Goal: Communication & Community: Answer question/provide support

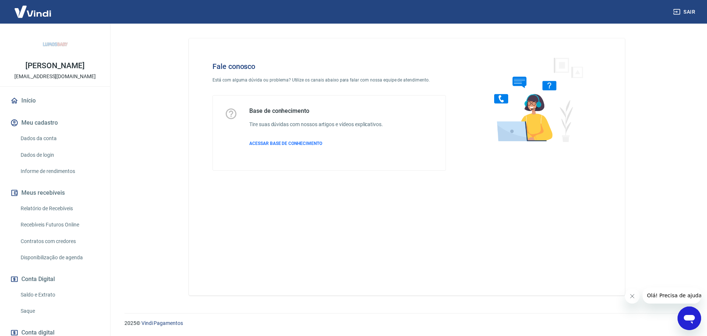
scroll to position [146, 0]
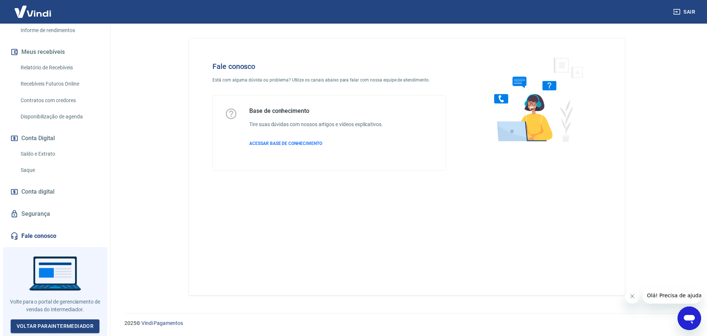
click at [688, 319] on icon "Abrir janela de mensagens" at bounding box center [689, 319] width 11 height 9
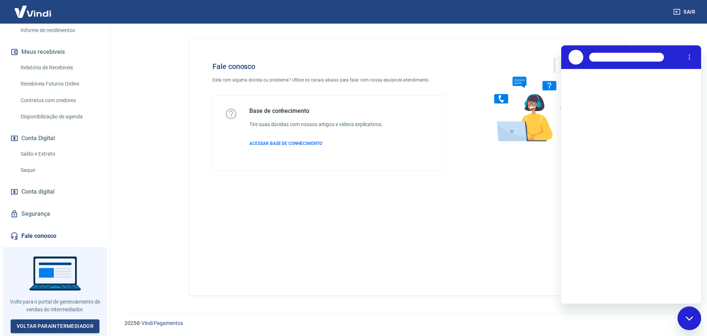
scroll to position [0, 0]
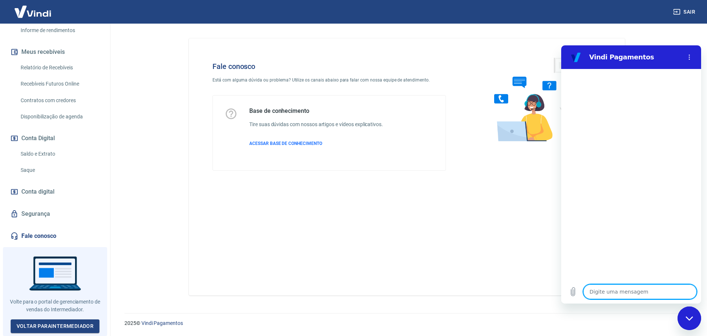
click at [608, 291] on textarea at bounding box center [640, 291] width 113 height 15
type textarea "a"
type textarea "x"
type textarea "at"
type textarea "x"
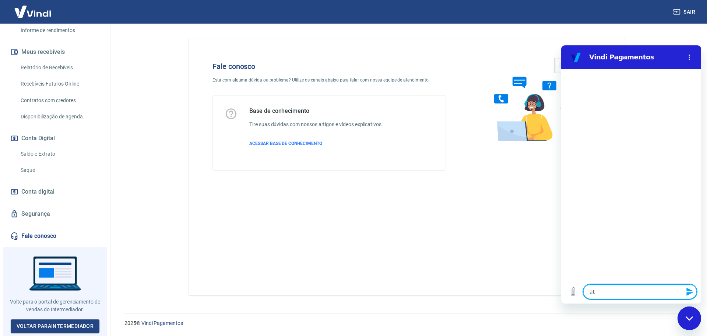
type textarea "ate"
type textarea "x"
type textarea "aten"
type textarea "x"
type textarea "atend"
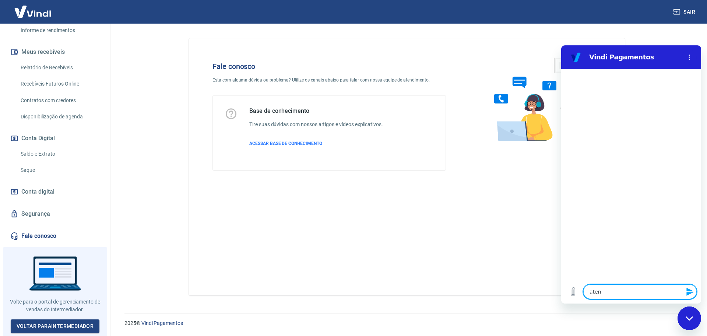
type textarea "x"
type textarea "atendi"
type textarea "x"
type textarea "atendim"
type textarea "x"
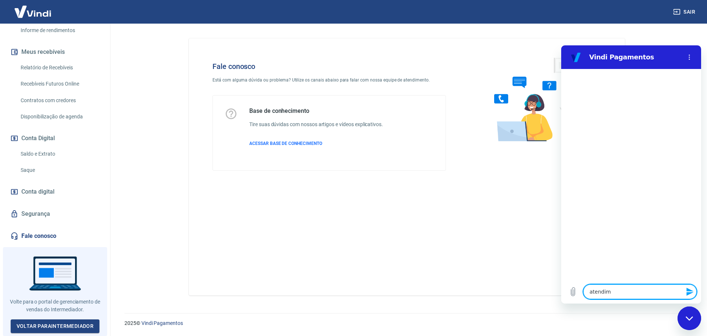
type textarea "atendime"
type textarea "x"
type textarea "atendimen"
type textarea "x"
type textarea "atendiment"
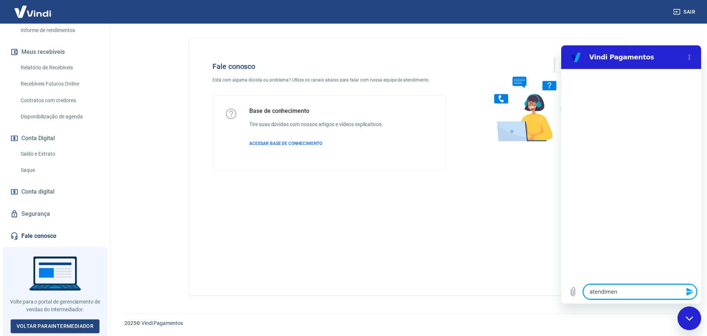
type textarea "x"
type textarea "atendimento"
type textarea "x"
type textarea "atendimento"
type textarea "x"
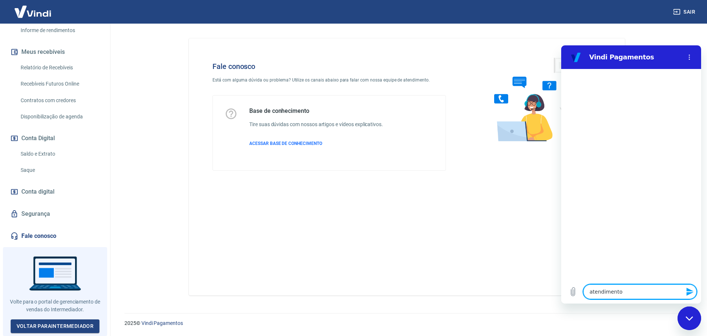
type textarea "atendimento h"
type textarea "x"
type textarea "atendimento hu"
type textarea "x"
type textarea "atendimento hum"
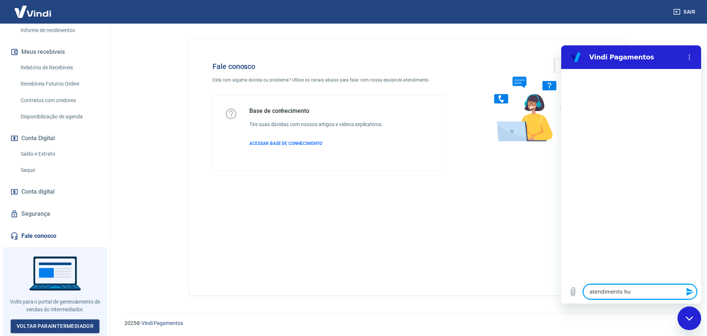
type textarea "x"
type textarea "atendimento huma"
type textarea "x"
type textarea "atendimento human"
type textarea "x"
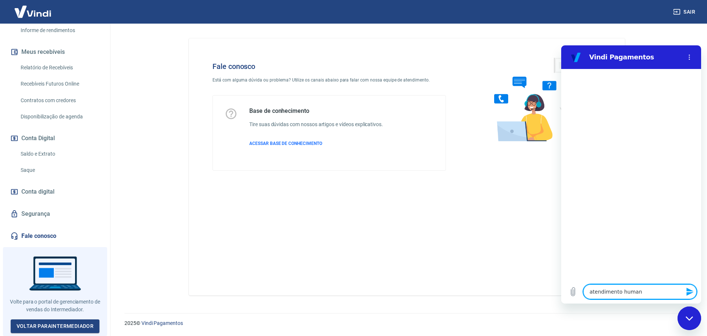
type textarea "atendimento humano"
type textarea "x"
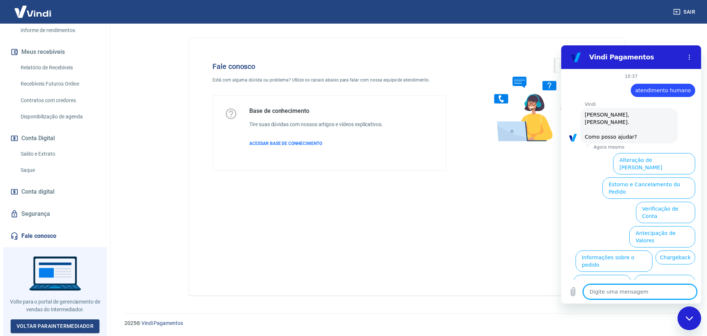
scroll to position [25, 0]
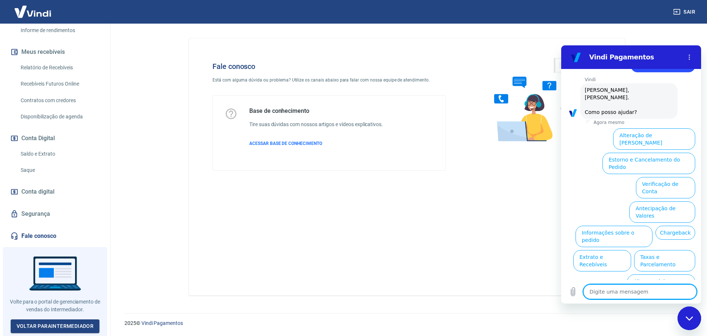
type textarea "a"
type textarea "x"
type textarea "at"
type textarea "x"
type textarea "ate"
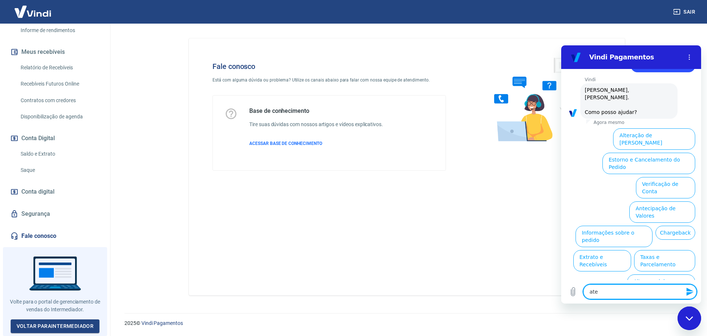
type textarea "x"
type textarea "aten"
type textarea "x"
type textarea "atend"
type textarea "x"
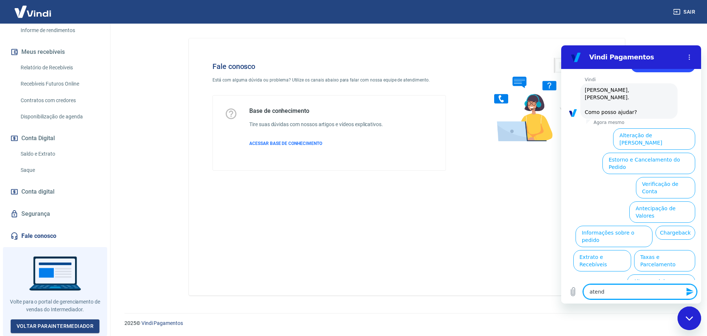
type textarea "atendi"
type textarea "x"
type textarea "atendim"
type textarea "x"
type textarea "atendime"
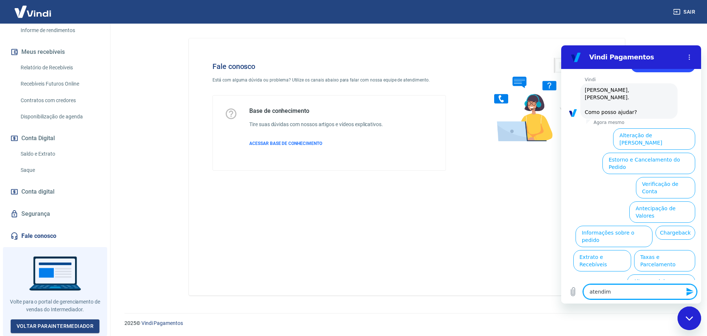
type textarea "x"
type textarea "atendimen"
type textarea "x"
type textarea "atendiment"
type textarea "x"
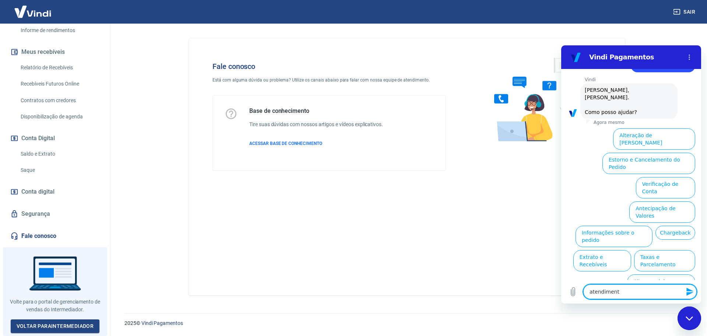
type textarea "atendimento"
type textarea "x"
type textarea "atendimento"
type textarea "x"
type textarea "atendimento h"
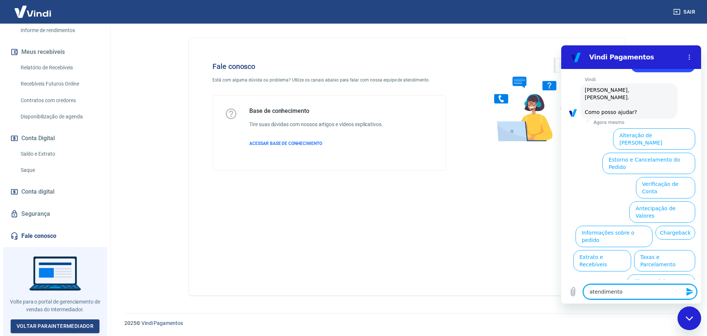
type textarea "x"
type textarea "atendimento hu"
type textarea "x"
type textarea "atendimento hum"
type textarea "x"
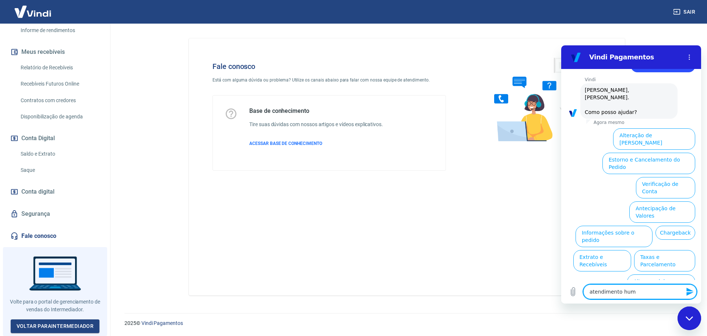
type textarea "atendimento huma"
type textarea "x"
type textarea "atendimento human"
type textarea "x"
type textarea "atendimento humano"
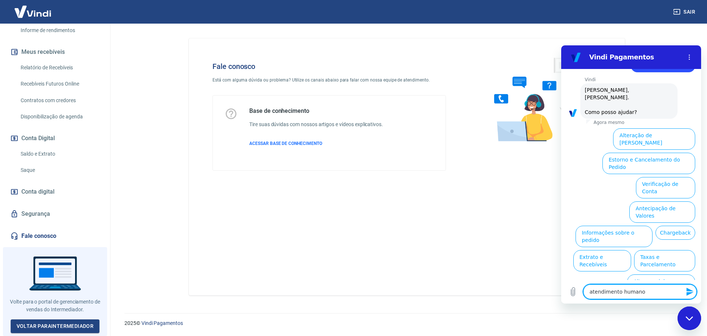
type textarea "x"
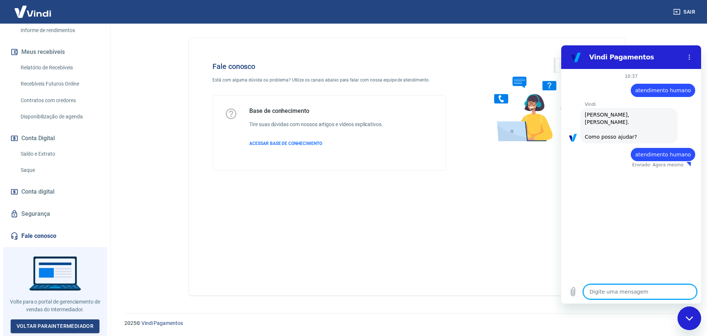
type textarea "x"
click at [647, 230] on div "10:37 diz: atendimento humano Enviado · Agora mesmo Vindi Vindi diz: Olá, Taina…" at bounding box center [632, 174] width 140 height 211
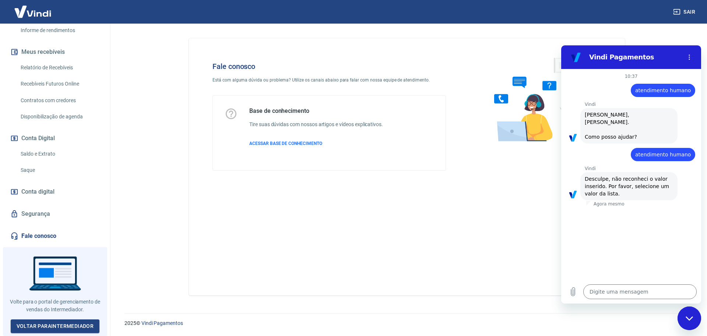
click at [632, 143] on div "diz: atendimento humano" at bounding box center [629, 152] width 134 height 18
click at [633, 210] on div "10:37 diz: atendimento humano Enviado · Agora mesmo Vindi Vindi diz: Olá, Taina…" at bounding box center [632, 174] width 140 height 211
drag, startPoint x: 619, startPoint y: 292, endPoint x: 1120, endPoint y: 345, distance: 503.5
click at [619, 292] on textarea at bounding box center [640, 291] width 113 height 15
type textarea "o"
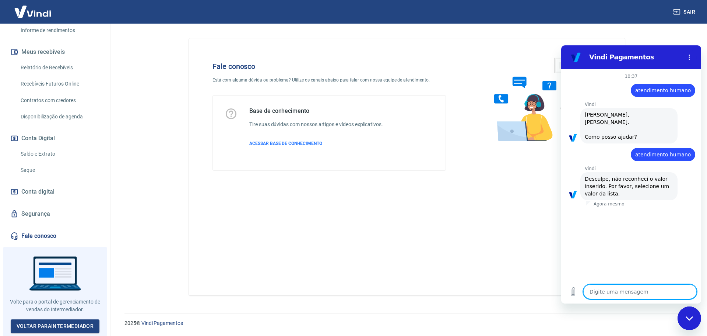
type textarea "x"
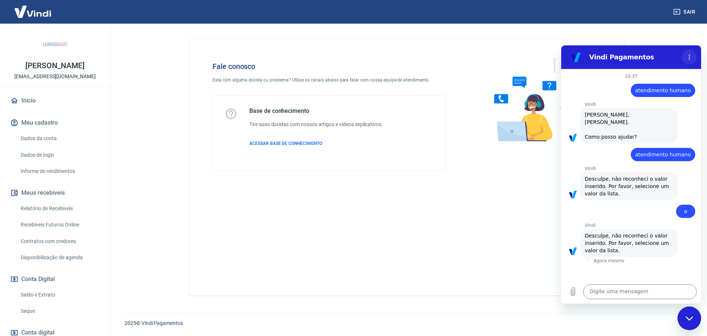
click at [688, 59] on icon "Menu de opções" at bounding box center [690, 57] width 6 height 6
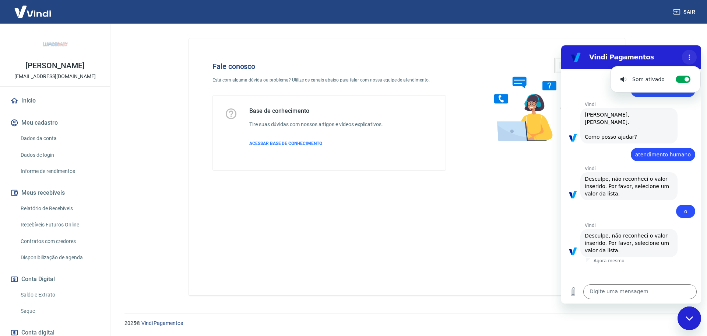
click at [688, 59] on icon "Menu de opções" at bounding box center [690, 57] width 6 height 6
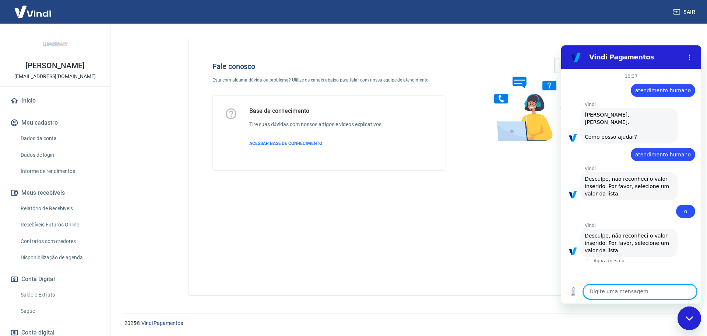
click at [602, 294] on textarea at bounding box center [640, 291] width 113 height 15
type textarea "p"
type textarea "x"
type textarea "pa"
type textarea "x"
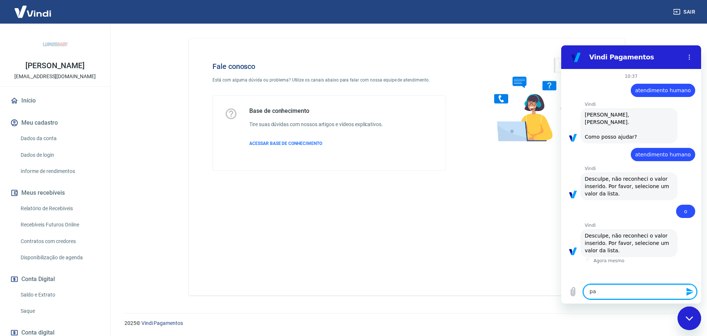
type textarea "pag"
type textarea "x"
type textarea "paga"
type textarea "x"
type textarea "pagam"
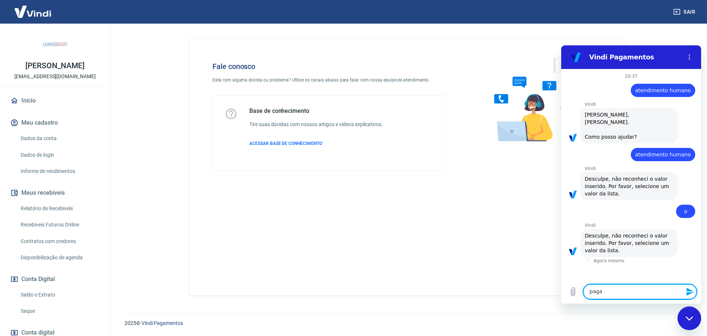
type textarea "x"
type textarea "pagame"
type textarea "x"
type textarea "pagamen"
type textarea "x"
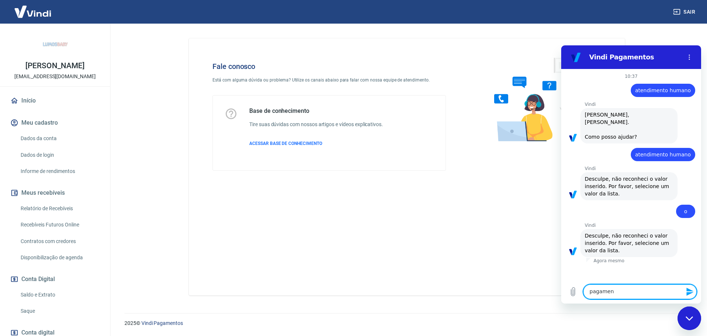
type textarea "pagament"
type textarea "x"
type textarea "pagamento"
type textarea "x"
type textarea "pagamentos"
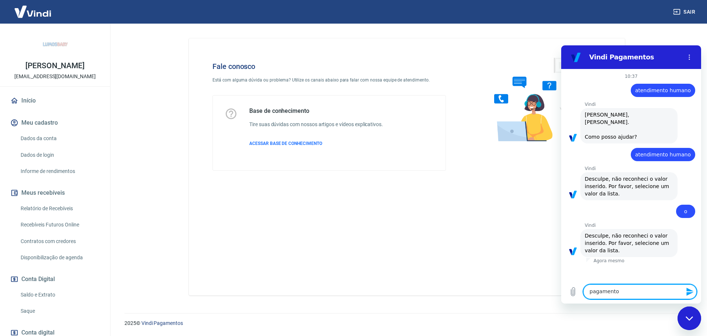
type textarea "x"
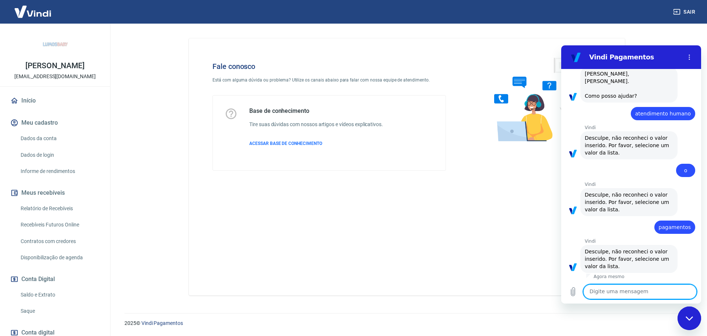
scroll to position [42, 0]
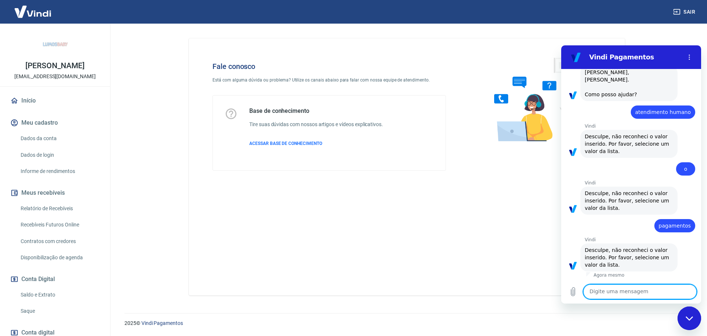
type textarea "p"
type textarea "x"
type textarea "pa"
type textarea "x"
type textarea "pag"
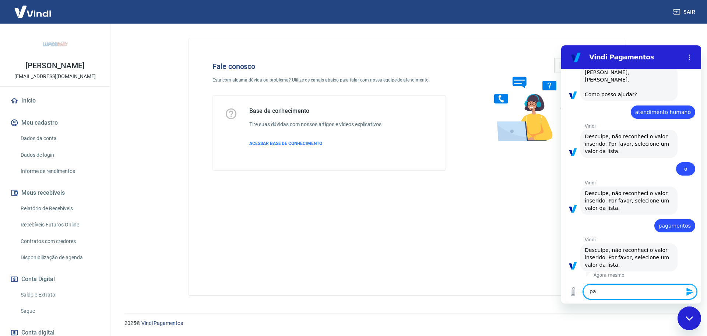
type textarea "x"
type textarea "paga"
type textarea "x"
type textarea "pagam"
type textarea "x"
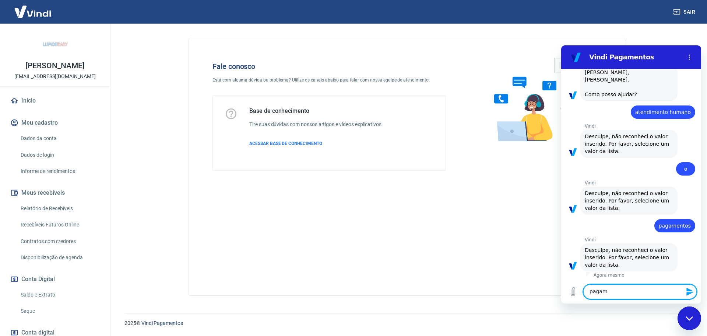
type textarea "pagame"
type textarea "x"
type textarea "pagamen"
type textarea "x"
type textarea "pagament"
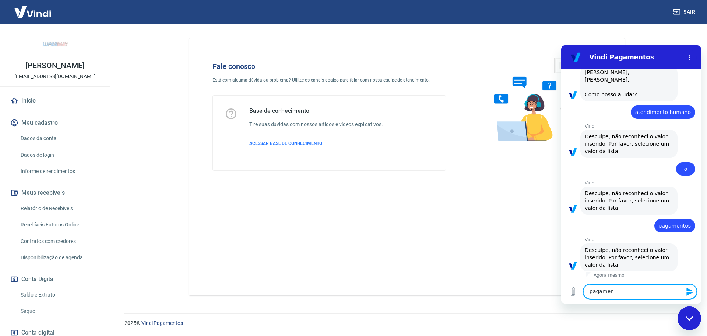
type textarea "x"
type textarea "pagamento"
type textarea "x"
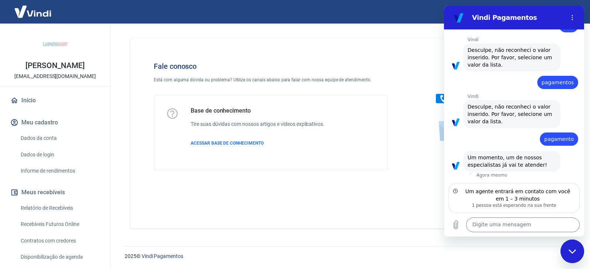
scroll to position [139, 0]
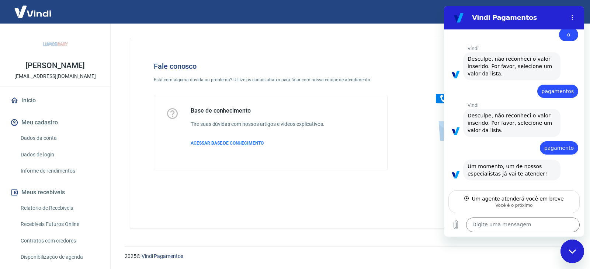
type textarea "x"
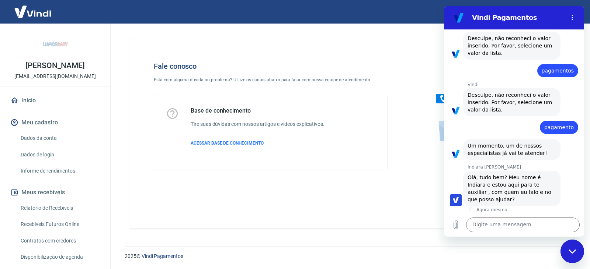
scroll to position [159, 0]
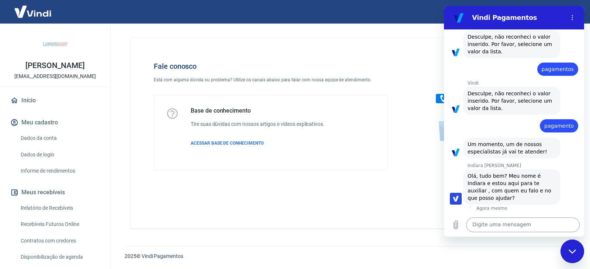
click at [500, 223] on textarea at bounding box center [522, 225] width 113 height 15
type textarea "o"
type textarea "x"
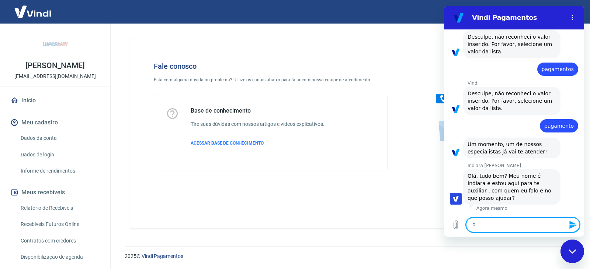
type textarea "ol"
type textarea "x"
type textarea "ola"
type textarea "x"
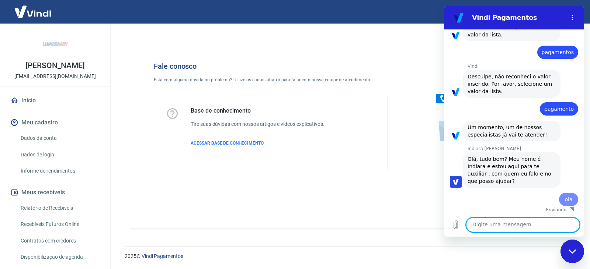
type textarea "x"
type textarea "a"
type textarea "x"
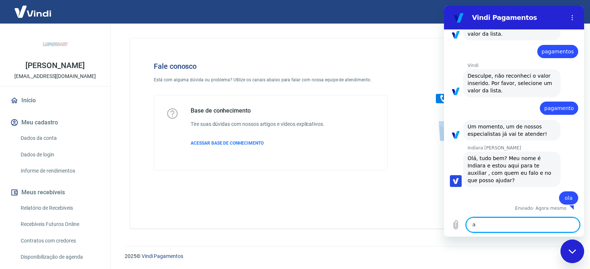
type textarea "a"
type textarea "x"
paste textarea "TRANSAÇÃO 228409750"
type textarea "a TRANSAÇÃO 228409750"
type textarea "x"
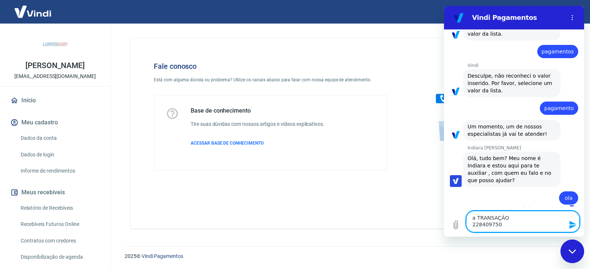
type textarea "a TRANSAÇÃO 228409750"
type textarea "x"
type textarea "a TRANSAÇÃO 228409750 n"
type textarea "x"
type textarea "a TRANSAÇÃO 228409750 nã"
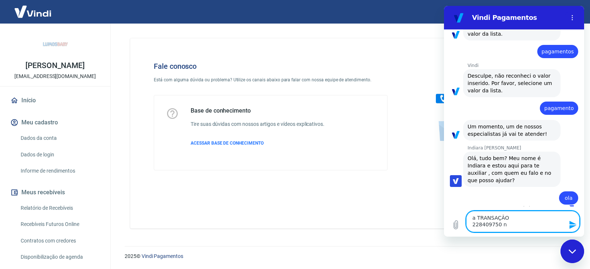
type textarea "x"
type textarea "a TRANSAÇÃO 228409750 não"
type textarea "x"
type textarea "a TRANSAÇÃO 228409750 nã"
type textarea "x"
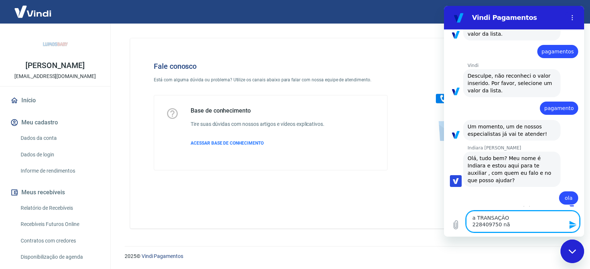
type textarea "a TRANSAÇÃO 228409750 n"
type textarea "x"
type textarea "a TRANSAÇÃO 228409750"
type textarea "x"
type textarea "a TRANSAÇÃO 228409750 e"
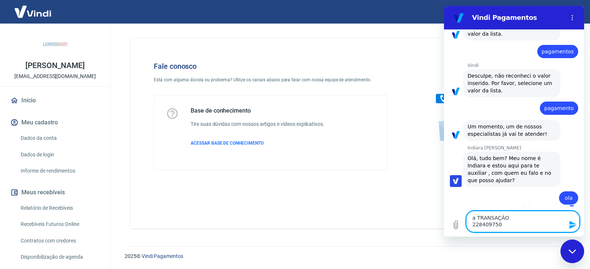
type textarea "x"
type textarea "a TRANSAÇÃO 228409750 es"
type textarea "x"
type textarea "a TRANSAÇÃO 228409750 est"
type textarea "x"
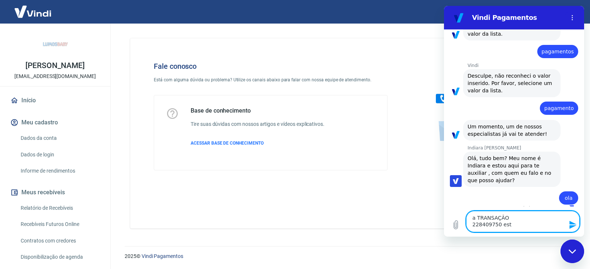
type textarea "a TRANSAÇÃO 228409750 está"
type textarea "x"
type textarea "a TRANSAÇÃO 228409750 está"
type textarea "x"
type textarea "a TRANSAÇÃO 228409750 está g"
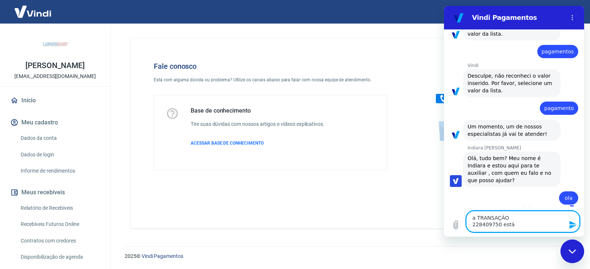
type textarea "x"
type textarea "a TRANSAÇÃO 228409750 está ge"
type textarea "x"
type textarea "a TRANSAÇÃO 228409750 está gen"
type textarea "x"
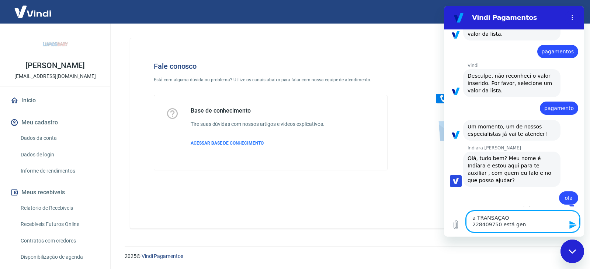
type textarea "a TRANSAÇÃO 228409750 está genr"
type textarea "x"
type textarea "a TRANSAÇÃO 228409750 está genre"
type textarea "x"
type textarea "a TRANSAÇÃO 228409750 está genr"
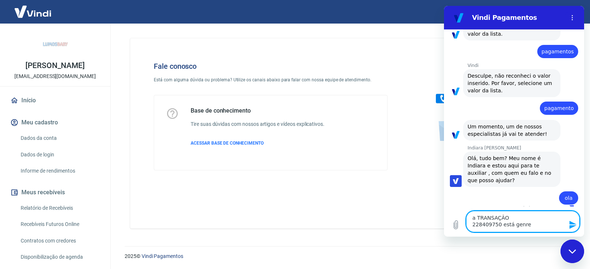
type textarea "x"
type textarea "a TRANSAÇÃO 228409750 está genra"
type textarea "x"
type textarea "a TRANSAÇÃO 228409750 está genran"
type textarea "x"
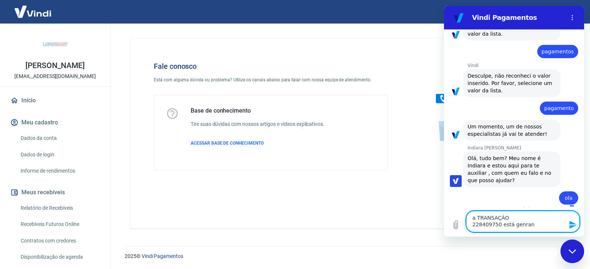
type textarea "a TRANSAÇÃO 228409750 está genrand"
type textarea "x"
type textarea "a TRANSAÇÃO 228409750 está genrando"
type textarea "x"
type textarea "a TRANSAÇÃO 228409750 está genrando"
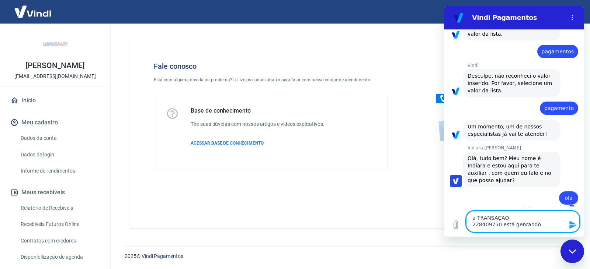
type textarea "x"
type textarea "a TRANSAÇÃO 228409750 está genrando o"
type textarea "x"
type textarea "a TRANSAÇÃO 228409750 está genrando o"
type textarea "x"
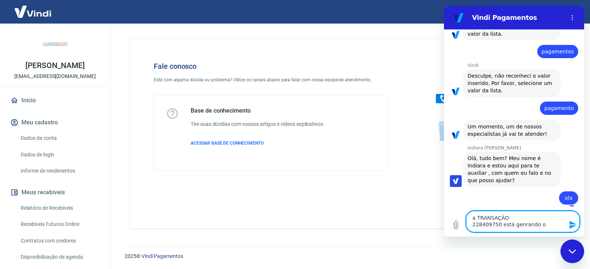
type textarea "a TRANSAÇÃO 228409750 está genrando o"
type textarea "x"
type textarea "a TRANSAÇÃO 228409750 está genrando"
type textarea "x"
type textarea "a TRANSAÇÃO 228409750 está genrando"
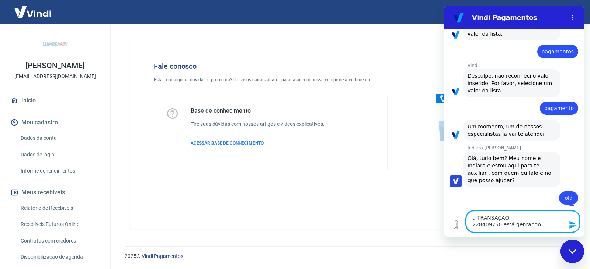
type textarea "x"
type textarea "a TRANSAÇÃO 228409750 está genrando"
type textarea "x"
type textarea "a TRANSAÇÃO 228409750 está genrando l"
type textarea "x"
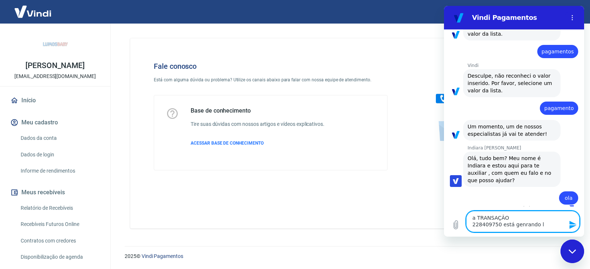
type textarea "a TRANSAÇÃO 228409750 está genrando li"
type textarea "x"
type textarea "a TRANSAÇÃO 228409750 está genrando lin"
type textarea "x"
type textarea "a TRANSAÇÃO 228409750 está genrando link"
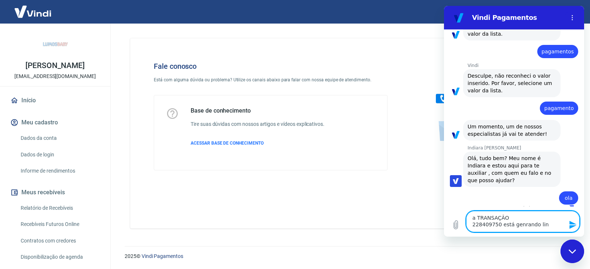
type textarea "x"
type textarea "a TRANSAÇÃO 228409750 está genrando link"
type textarea "x"
type textarea "a TRANSAÇÃO 228409750 está genrando link d"
type textarea "x"
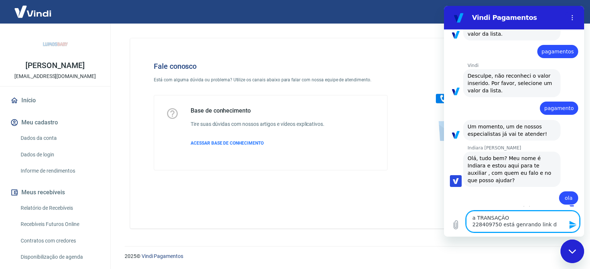
type textarea "a TRANSAÇÃO 228409750 está genrando link de"
type textarea "x"
type textarea "a TRANSAÇÃO 228409750 está genrando link de"
type textarea "x"
type textarea "a TRANSAÇÃO 228409750 está genrando link de p"
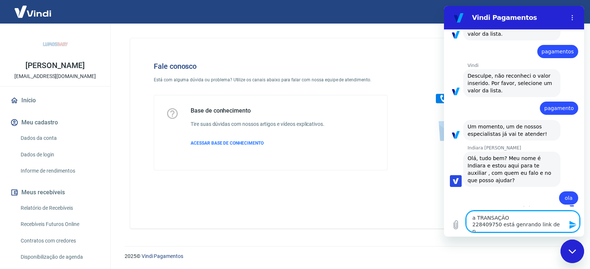
type textarea "x"
type textarea "a TRANSAÇÃO 228409750 está genrando link de pa"
type textarea "x"
type textarea "a TRANSAÇÃO 228409750 está genrando link de pag"
type textarea "x"
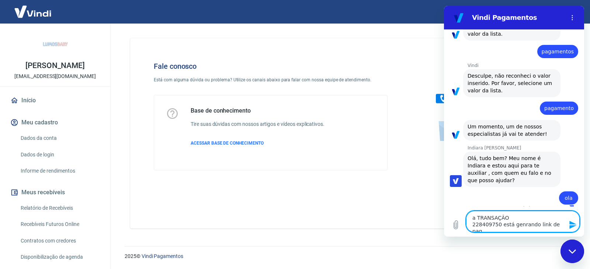
type textarea "a TRANSAÇÃO 228409750 está genrando link de paga"
type textarea "x"
type textarea "a TRANSAÇÃO 228409750 está genrando link de pagam"
type textarea "x"
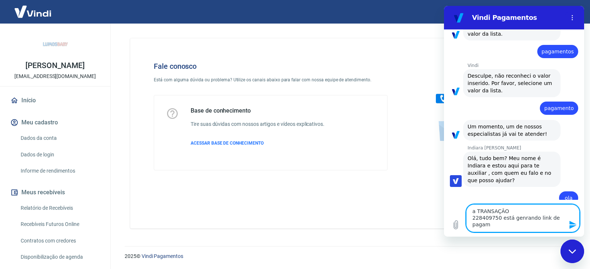
type textarea "a TRANSAÇÃO 228409750 está genrando link de pagame"
type textarea "x"
type textarea "a TRANSAÇÃO 228409750 está genrando link de pagamen"
type textarea "x"
type textarea "a TRANSAÇÃO 228409750 está genrando link de pagament"
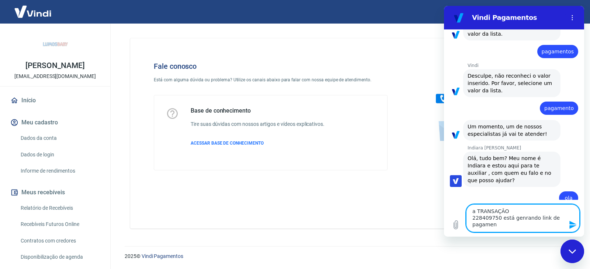
type textarea "x"
type textarea "a TRANSAÇÃO 228409750 está genrando link de pagamento"
type textarea "x"
type textarea "a TRANSAÇÃO 228409750 está genrando link de pagamento"
type textarea "x"
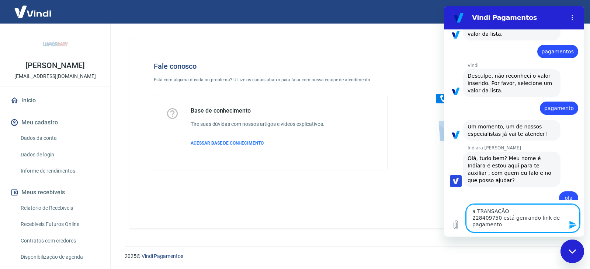
type textarea "a TRANSAÇÃO 228409750 está genrando link de pagamento v"
type textarea "x"
type textarea "a TRANSAÇÃO 228409750 está genrando link de pagamento vi"
type textarea "x"
type textarea "a TRANSAÇÃO 228409750 está genrando link de pagamento via"
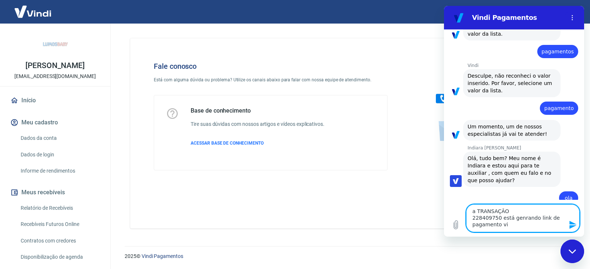
type textarea "x"
type textarea "a TRANSAÇÃO 228409750 está genrando link de pagamento via"
type textarea "x"
type textarea "a TRANSAÇÃO 228409750 está genrando link de pagamento via p"
type textarea "x"
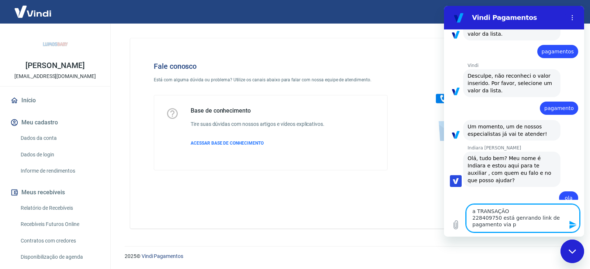
type textarea "a TRANSAÇÃO 228409750 está genrando link de pagamento via pi"
type textarea "x"
type textarea "a TRANSAÇÃO 228409750 está genrando link de pagamento via pix"
type textarea "x"
type textarea "a TRANSAÇÃO 228409750 está genrando link de pagamento via pix"
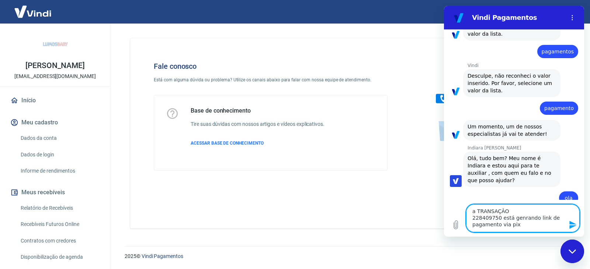
type textarea "x"
type textarea "a TRANSAÇÃO 228409750 está genrando link de pagamento via pix c"
type textarea "x"
type textarea "a TRANSAÇÃO 228409750 está genrando link de pagamento via pix co"
type textarea "x"
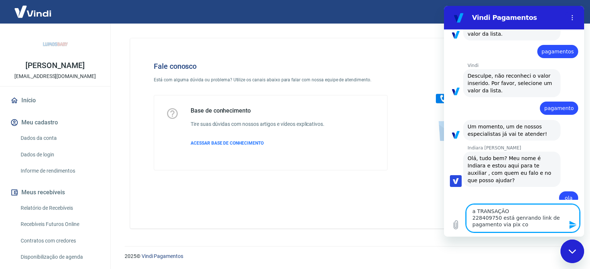
type textarea "a TRANSAÇÃO 228409750 está genrando link de pagamento via pix com"
type textarea "x"
type textarea "a TRANSAÇÃO 228409750 está genrando link de pagamento via pix com"
type textarea "x"
type textarea "a TRANSAÇÃO 228409750 está genrando link de pagamento via pix com e"
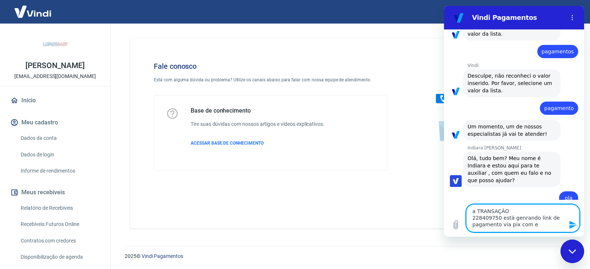
type textarea "x"
type textarea "a TRANSAÇÃO 228409750 está genrando link de pagamento via pix com er"
type textarea "x"
type textarea "a TRANSAÇÃO 228409750 está genrando link de pagamento via pix com err"
type textarea "x"
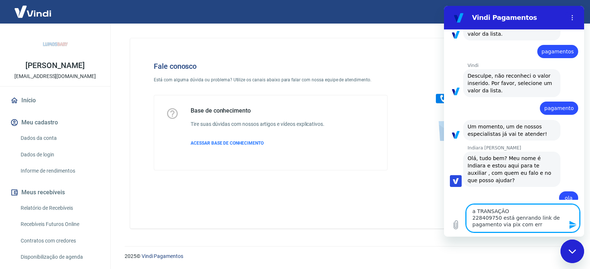
type textarea "a TRANSAÇÃO 228409750 está genrando link de pagamento via pix com erro"
type textarea "x"
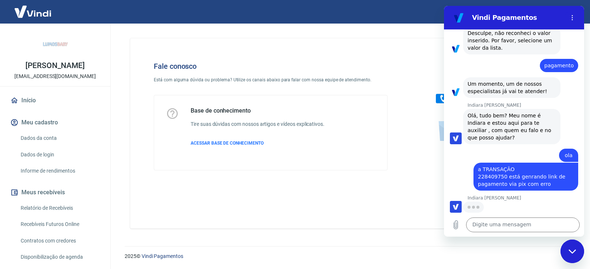
scroll to position [220, 0]
type textarea "x"
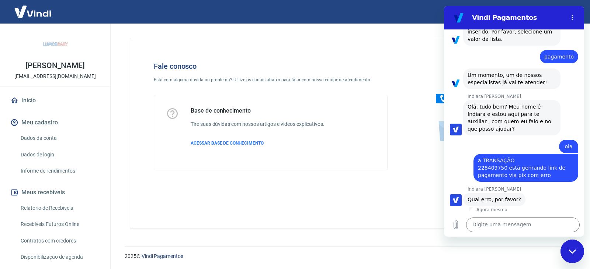
scroll to position [230, 0]
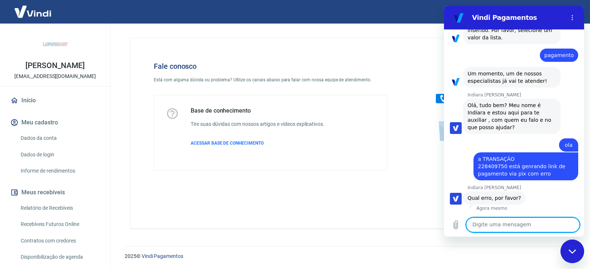
click at [492, 223] on textarea at bounding box center [522, 225] width 113 height 15
paste textarea "Não é possível acessar esse site Verifique se há um erro de digitação em 000201…"
type textarea "Não é possível acessar esse site Verifique se há um erro de digitação em 000201…"
type textarea "x"
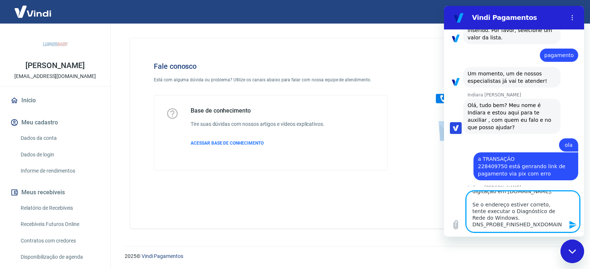
type textarea "Não é possível acessar esse site Verifique se há um erro de digitação em 000201…"
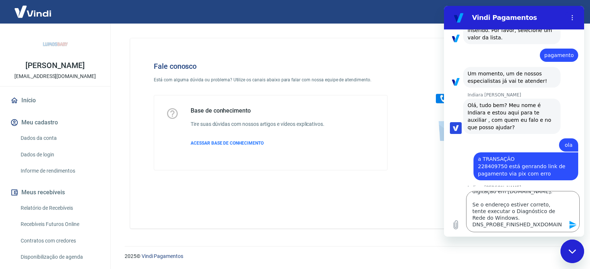
click at [578, 251] on div "Fechar janela de mensagens" at bounding box center [572, 252] width 22 height 22
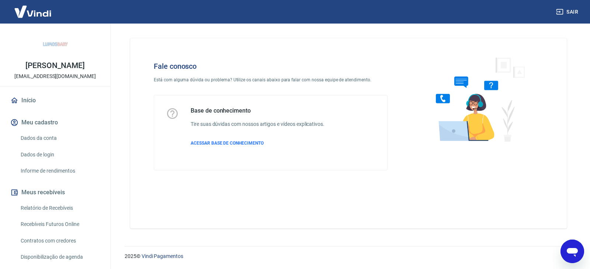
click at [575, 250] on icon "Abrir janela de mensagens" at bounding box center [571, 252] width 11 height 9
type textarea "x"
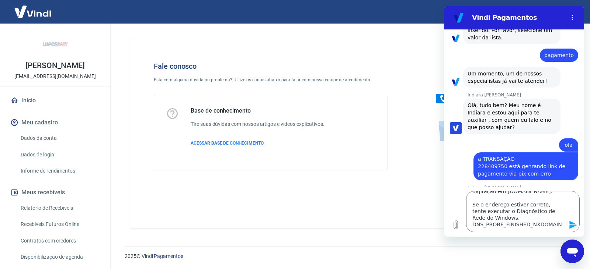
scroll to position [0, 0]
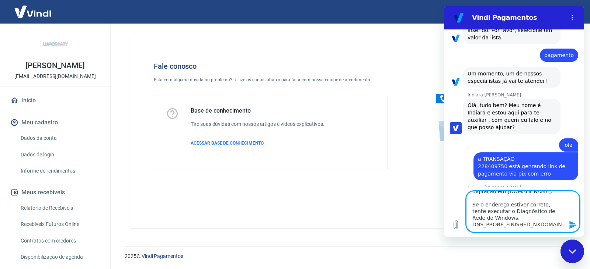
click at [572, 225] on icon "Enviar mensagem" at bounding box center [572, 225] width 9 height 9
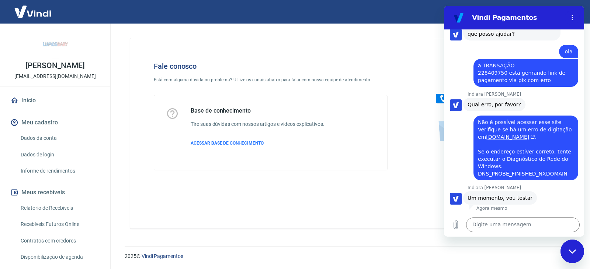
scroll to position [338, 0]
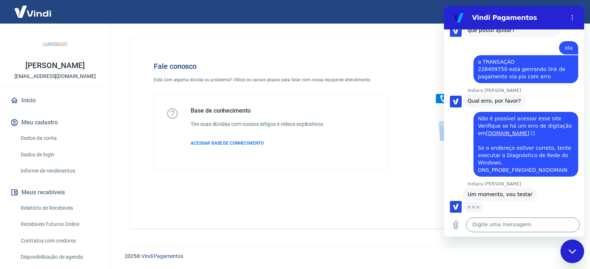
type textarea "x"
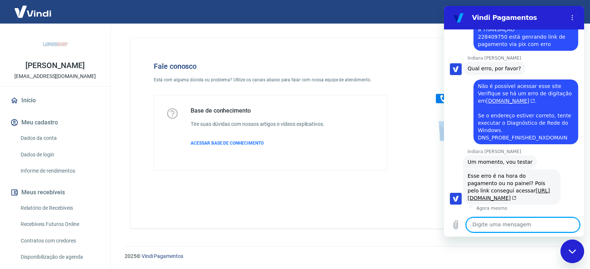
scroll to position [389, 0]
click at [496, 223] on textarea at bounding box center [522, 225] width 113 height 15
type textarea "n"
type textarea "x"
type textarea "na"
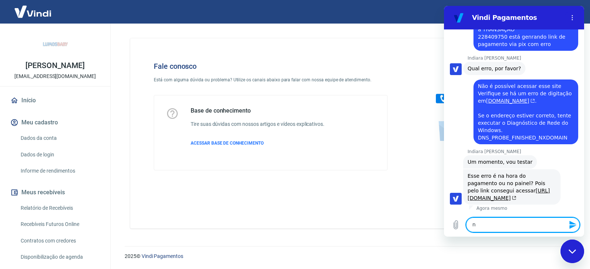
type textarea "x"
type textarea "na"
type textarea "x"
type textarea "na h"
type textarea "x"
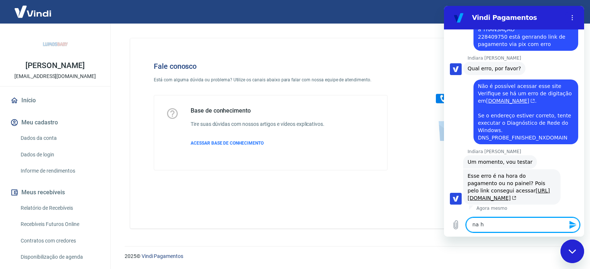
type textarea "na ho"
type textarea "x"
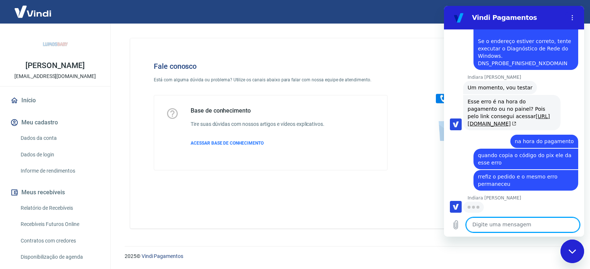
scroll to position [464, 0]
click at [523, 115] on link "https://checkout.yapay.com.br/pagamento/8187753d3788ee16a70fb8d8ba4b3c25" at bounding box center [508, 119] width 82 height 13
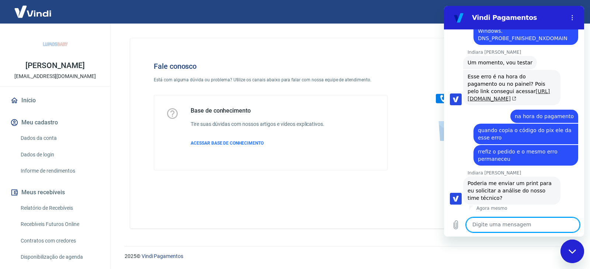
scroll to position [489, 0]
click at [484, 227] on textarea at bounding box center [522, 225] width 113 height 15
paste textarea "https://www.lumosbaby.com.br/pedido/XlasU0i1iHRG9bOKYNQ9K4Z2ZQvag9O4TnjzxnGwOro…"
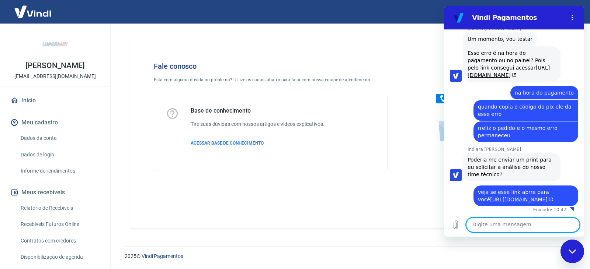
scroll to position [528, 0]
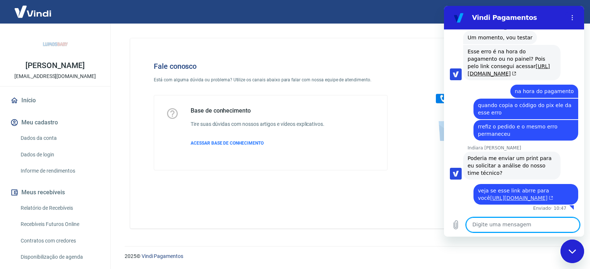
click at [520, 195] on link "https://www.lumosbaby.com.br/pedido/XlasU0i1iHRG9bOKYNQ9K4Z2ZQvag9O4TnjzxnGwOro…" at bounding box center [521, 198] width 63 height 6
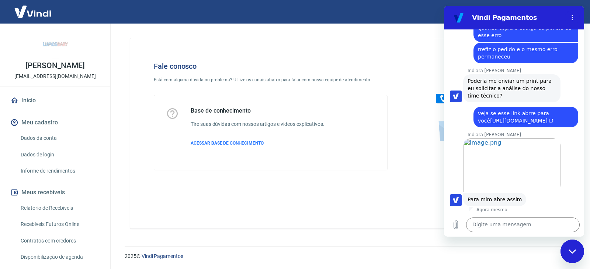
scroll to position [607, 0]
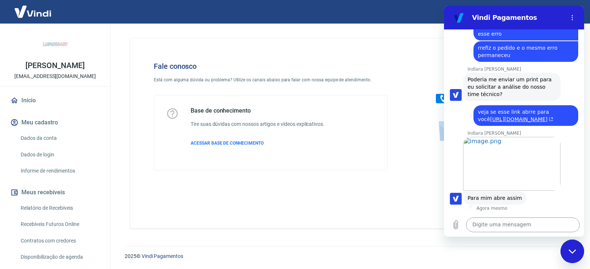
click at [505, 225] on textarea at bounding box center [522, 225] width 113 height 15
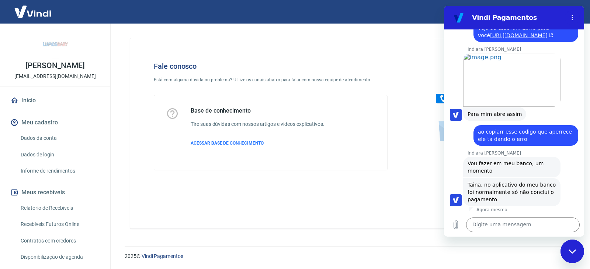
scroll to position [693, 0]
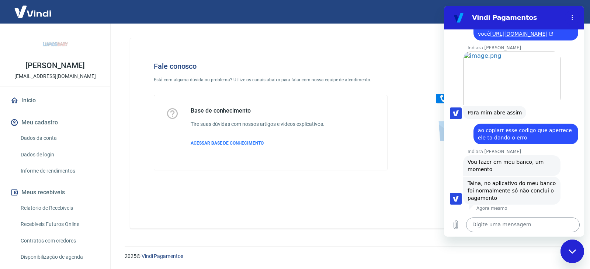
click at [506, 221] on textarea at bounding box center [522, 225] width 113 height 15
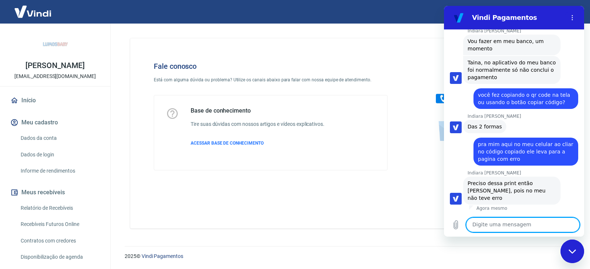
scroll to position [806, 0]
click at [452, 228] on icon "Carregar arquivo" at bounding box center [455, 225] width 9 height 9
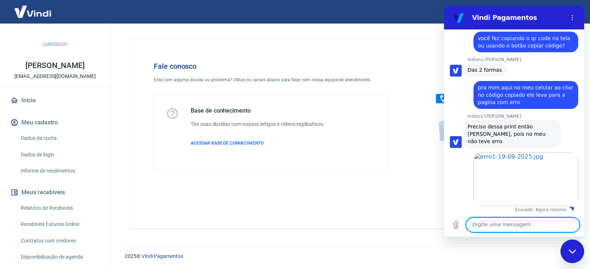
scroll to position [864, 0]
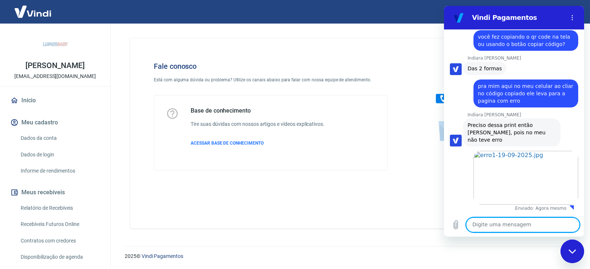
click at [575, 251] on icon "Fechar janela de mensagens" at bounding box center [572, 251] width 8 height 5
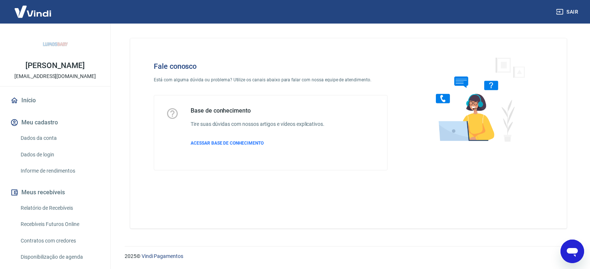
click at [575, 251] on icon "Abrir janela de mensagens" at bounding box center [571, 252] width 11 height 9
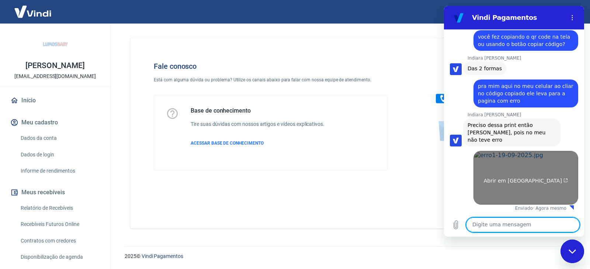
click at [533, 169] on link "Abrir em nova aba" at bounding box center [525, 178] width 105 height 54
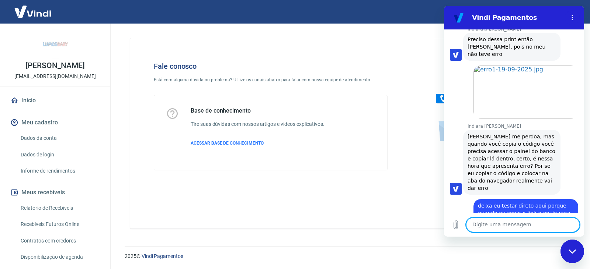
scroll to position [926, 0]
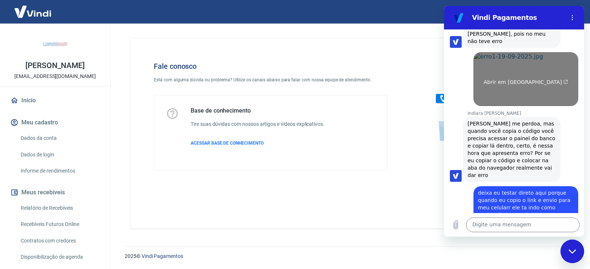
click at [494, 106] on link "Abrir em nova aba" at bounding box center [525, 79] width 105 height 54
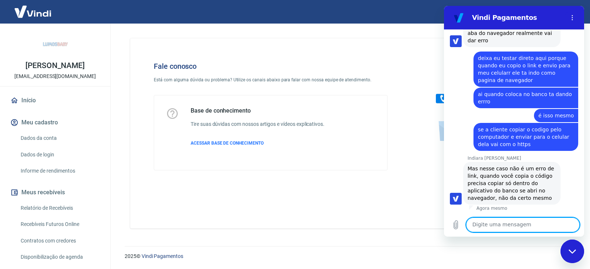
scroll to position [1091, 0]
click at [503, 223] on textarea at bounding box center [522, 225] width 113 height 15
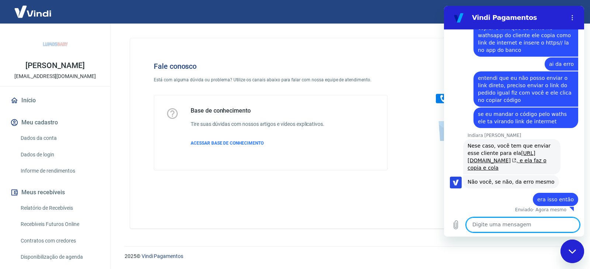
scroll to position [1302, 0]
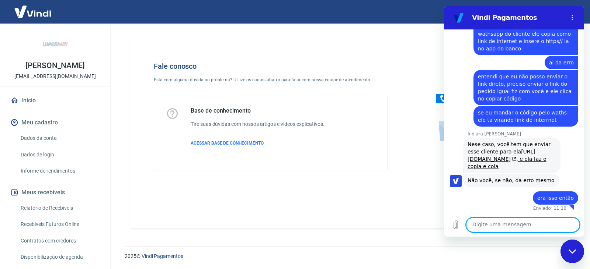
click at [475, 226] on textarea at bounding box center [522, 225] width 113 height 15
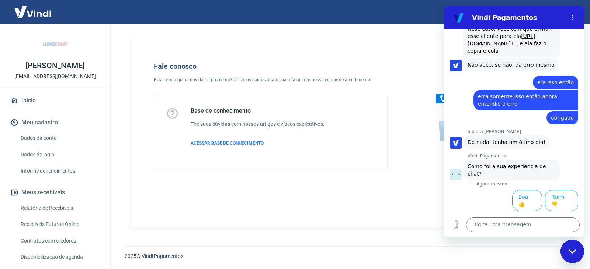
scroll to position [1403, 0]
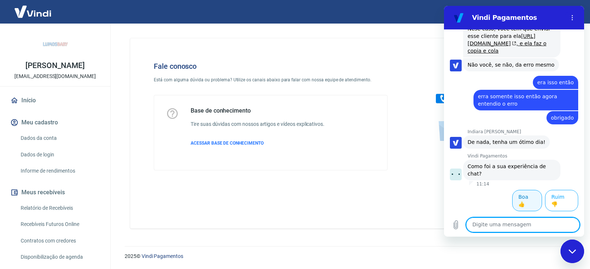
click at [522, 205] on button "Boa 👍" at bounding box center [527, 200] width 30 height 21
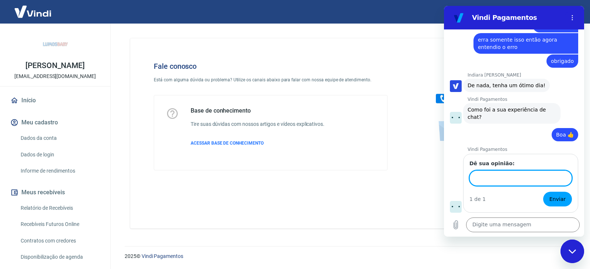
scroll to position [1466, 0]
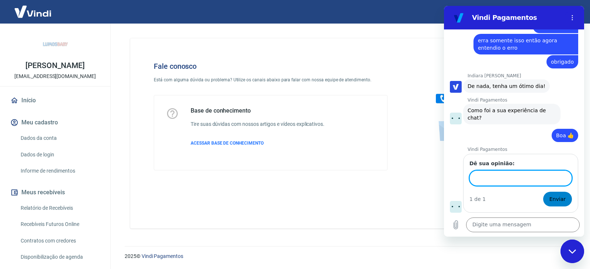
click at [549, 197] on span "Enviar" at bounding box center [557, 199] width 16 height 9
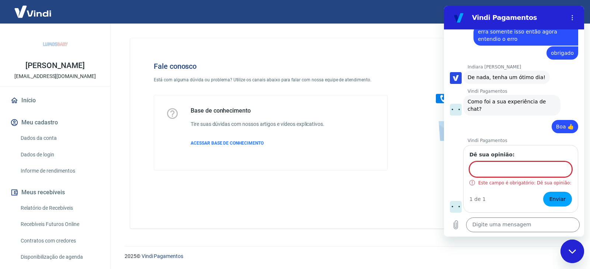
scroll to position [1475, 0]
